Goal: Book appointment/travel/reservation

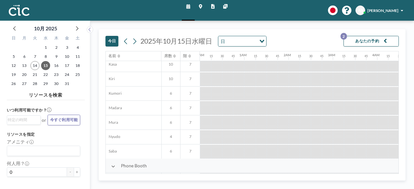
scroll to position [49, 0]
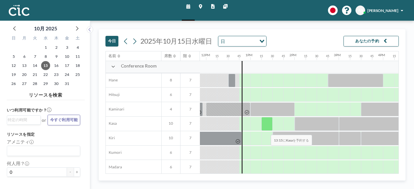
scroll to position [0, 526]
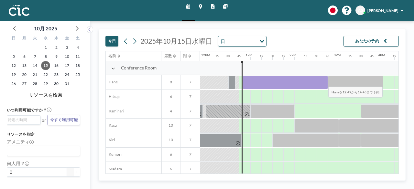
drag, startPoint x: 245, startPoint y: 80, endPoint x: 323, endPoint y: 82, distance: 78.9
click at [323, 82] on div at bounding box center [285, 83] width 85 height 14
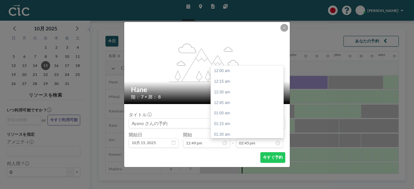
scroll to position [626, 0]
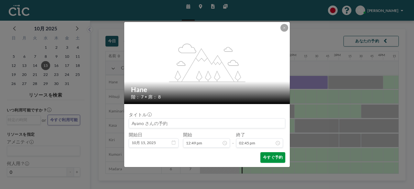
click at [275, 155] on button "今すぐ予約" at bounding box center [272, 157] width 25 height 11
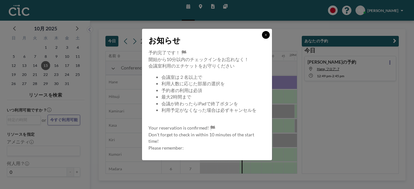
click at [266, 35] on icon at bounding box center [266, 35] width 2 height 2
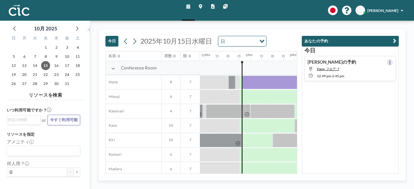
click at [387, 61] on button at bounding box center [390, 62] width 7 height 7
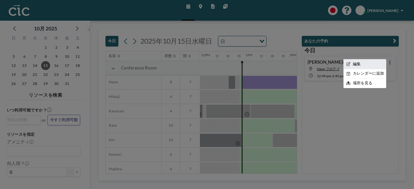
click at [364, 60] on li "編集" at bounding box center [364, 64] width 43 height 9
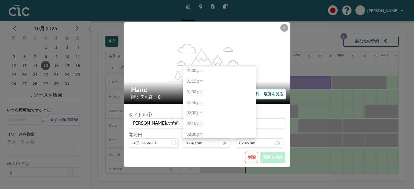
scroll to position [0, 526]
click at [209, 75] on div "01:00 pm" at bounding box center [221, 71] width 76 height 11
type input "01:00 pm"
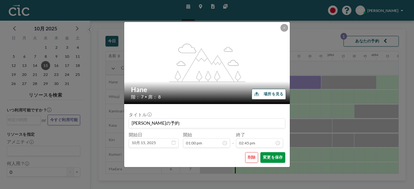
scroll to position [0, 536]
click at [272, 158] on button "変更を保存" at bounding box center [272, 157] width 25 height 11
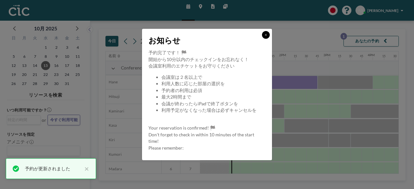
click at [265, 35] on icon at bounding box center [266, 34] width 3 height 3
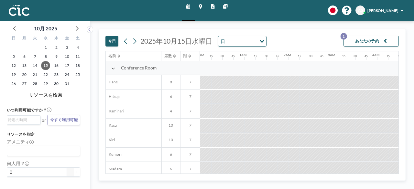
scroll to position [0, 536]
